Goal: Information Seeking & Learning: Compare options

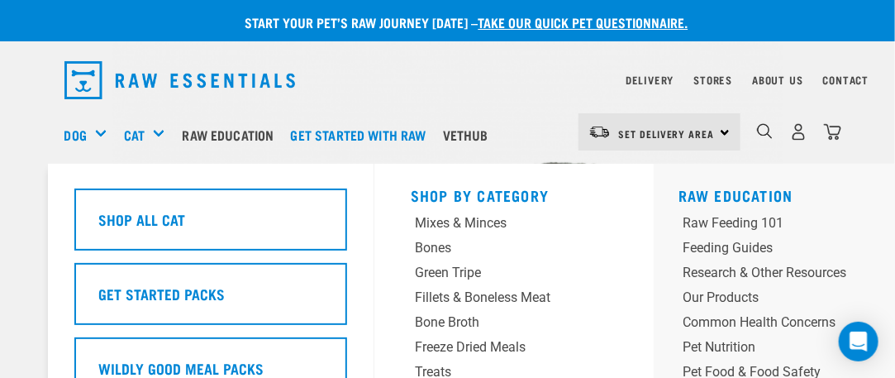
click at [155, 130] on div "Cat" at bounding box center [151, 135] width 54 height 66
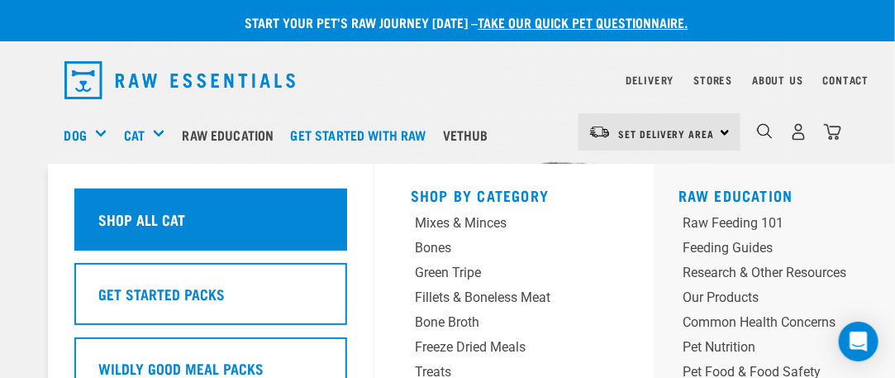
drag, startPoint x: 133, startPoint y: 211, endPoint x: 190, endPoint y: 216, distance: 57.3
click at [134, 211] on h5 "Shop All Cat" at bounding box center [141, 218] width 87 height 21
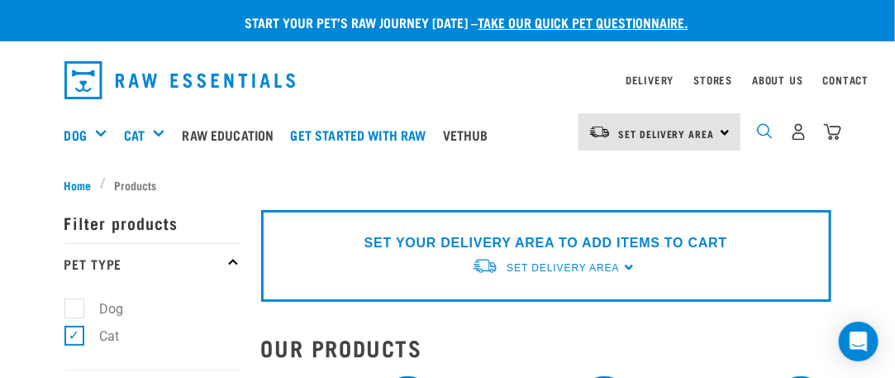
click at [759, 131] on img "dropdown navigation" at bounding box center [765, 131] width 16 height 16
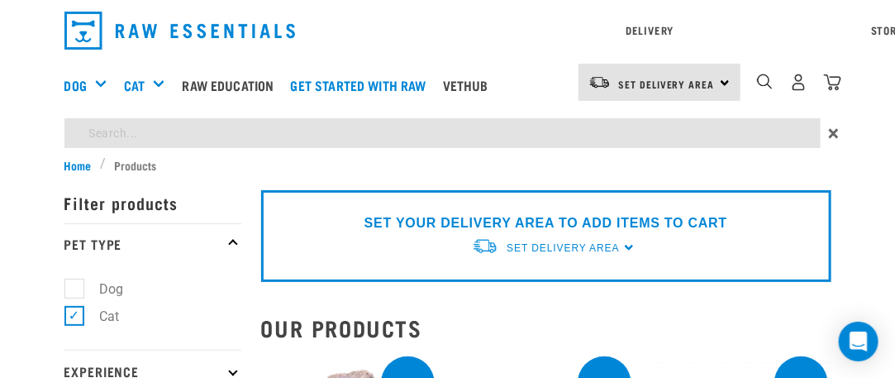
drag, startPoint x: 156, startPoint y: 143, endPoint x: 165, endPoint y: 135, distance: 11.7
click at [159, 138] on input "search" at bounding box center [442, 133] width 756 height 30
type input "Probiotic"
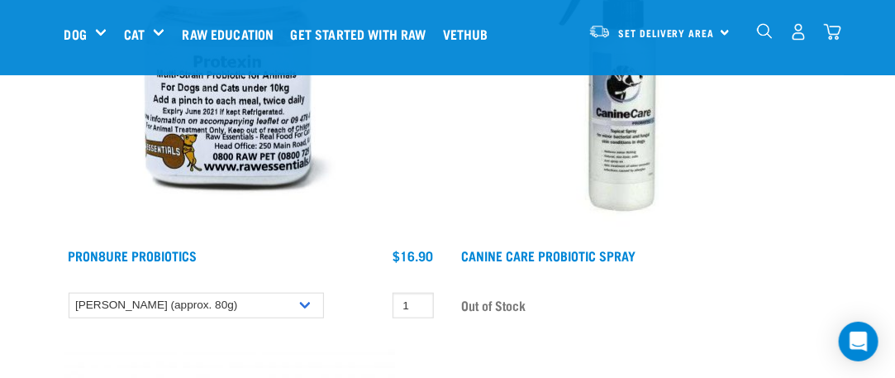
scroll to position [355, 0]
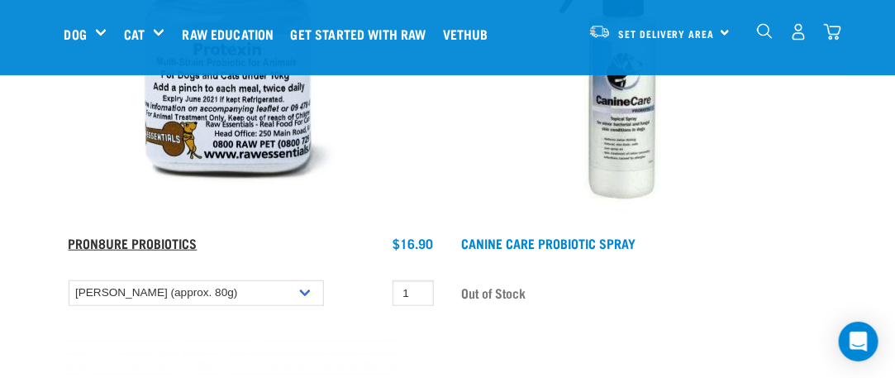
click at [117, 239] on link "ProN8ure Probiotics" at bounding box center [133, 242] width 129 height 7
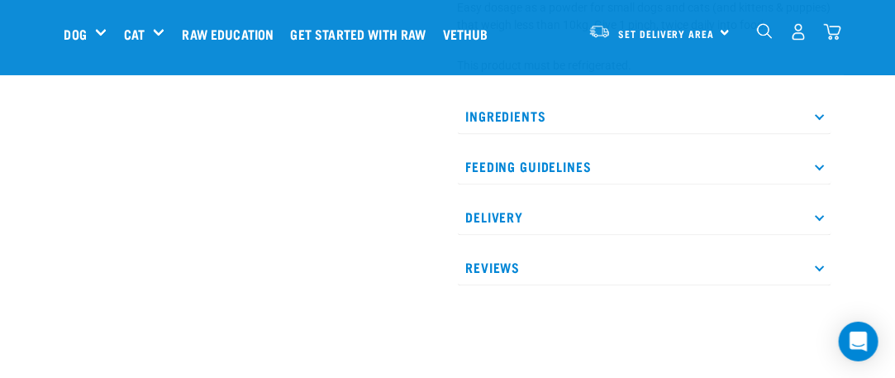
scroll to position [675, 0]
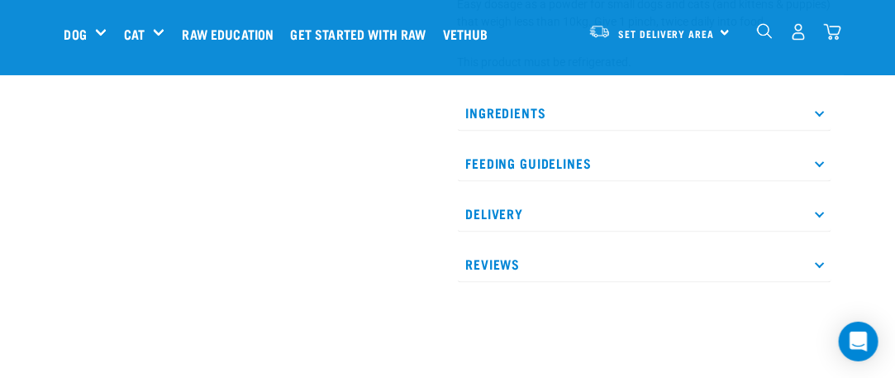
click at [821, 114] on p "Ingredients" at bounding box center [645, 112] width 374 height 37
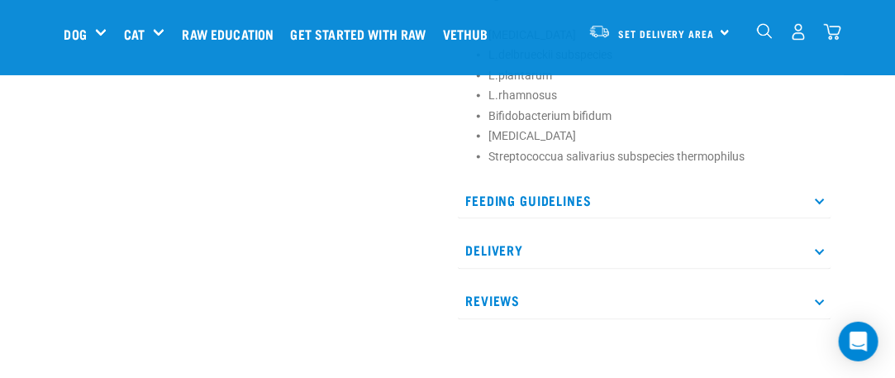
scroll to position [879, 0]
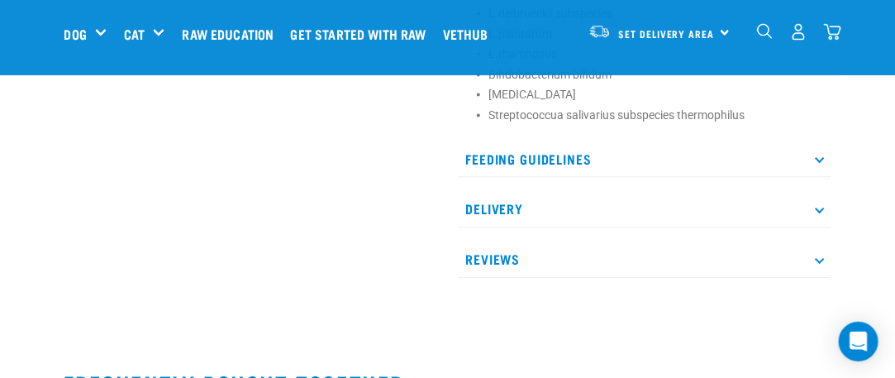
click at [576, 150] on p "Feeding Guidelines" at bounding box center [645, 159] width 374 height 37
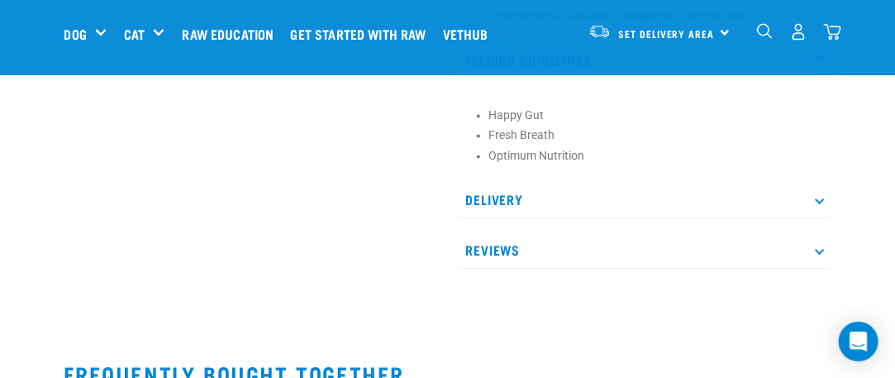
scroll to position [1001, 0]
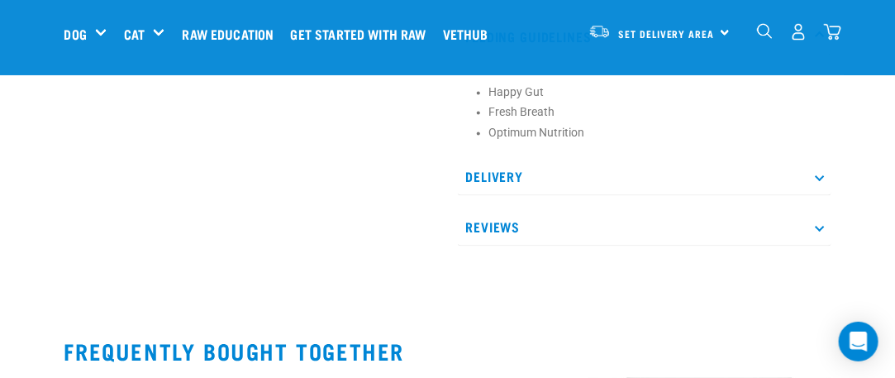
click at [506, 224] on p "Reviews" at bounding box center [645, 227] width 374 height 37
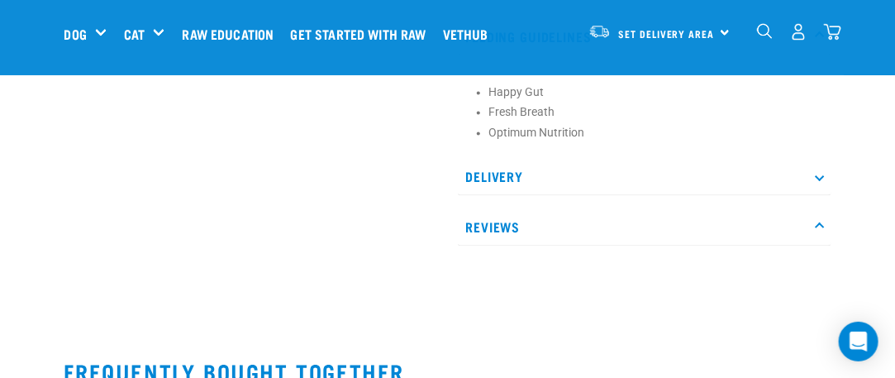
click at [501, 221] on p "Reviews" at bounding box center [645, 227] width 374 height 37
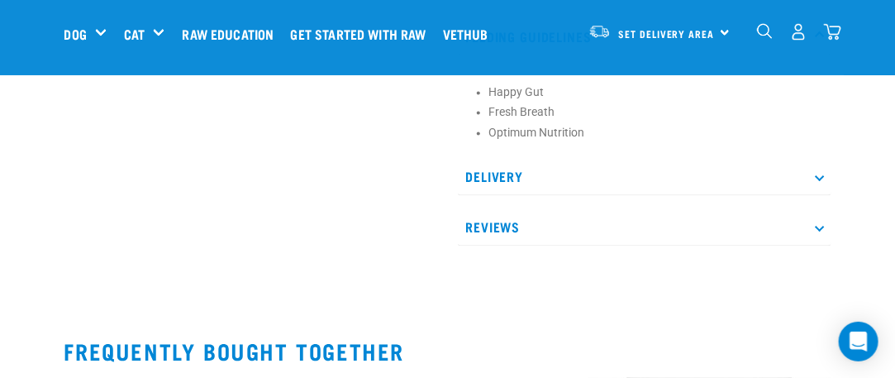
drag, startPoint x: 501, startPoint y: 221, endPoint x: 799, endPoint y: 236, distance: 298.0
click at [501, 221] on p "Reviews" at bounding box center [645, 227] width 374 height 37
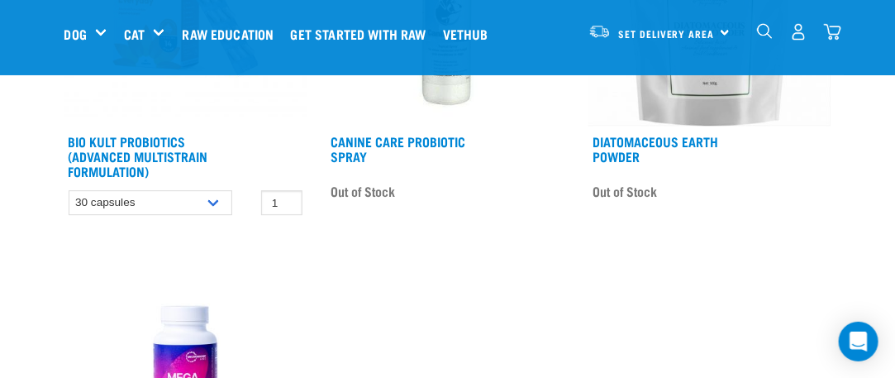
scroll to position [1528, 0]
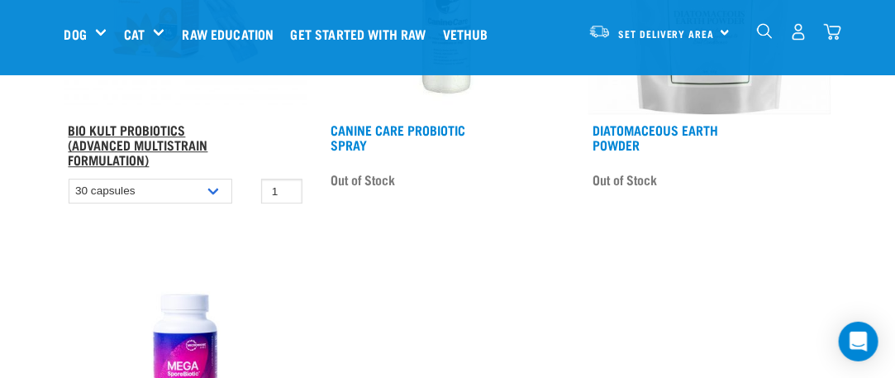
click at [119, 126] on link "Bio Kult Probiotics (Advanced Multistrain Formulation)" at bounding box center [139, 144] width 140 height 37
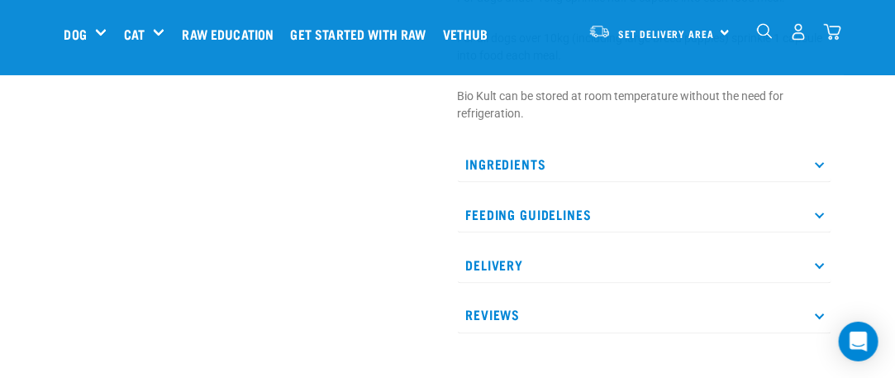
scroll to position [775, 0]
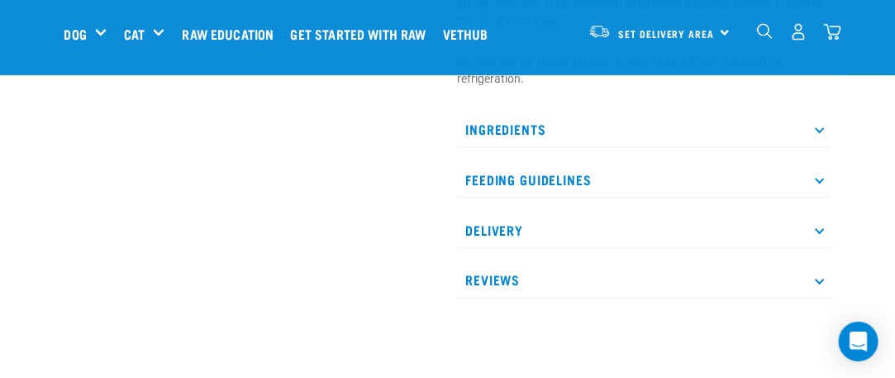
click at [537, 126] on p "Ingredients" at bounding box center [645, 129] width 374 height 37
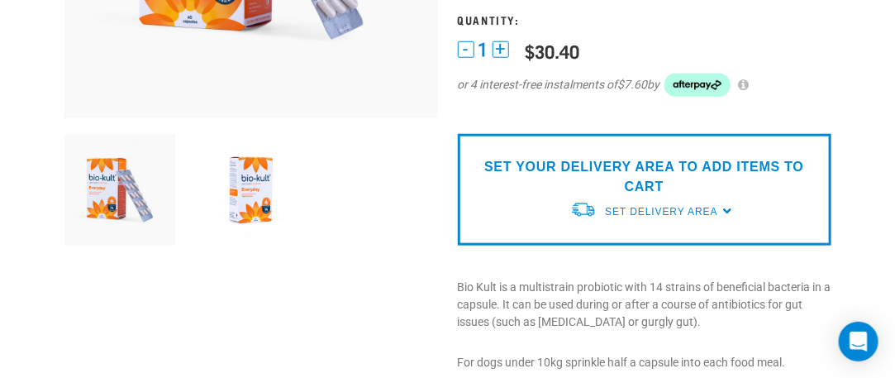
scroll to position [0, 0]
